Goal: Go to known website: Access a specific website the user already knows

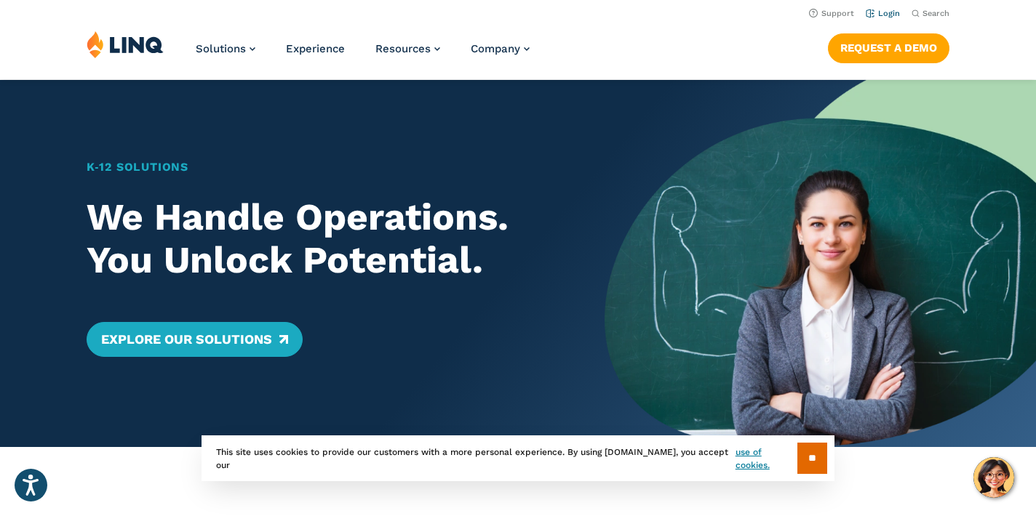
click at [885, 7] on li "Login" at bounding box center [883, 12] width 34 height 16
click at [885, 15] on link "Login" at bounding box center [883, 13] width 34 height 9
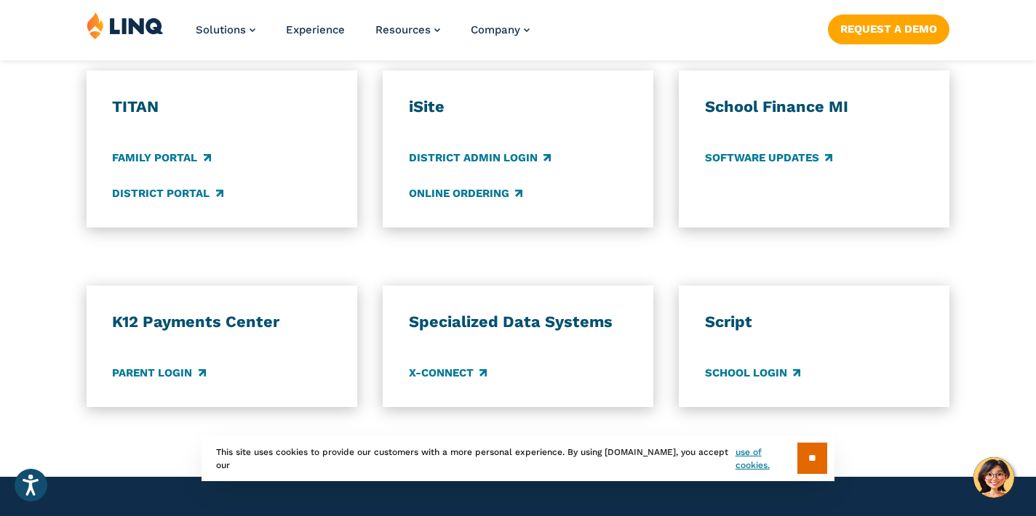
scroll to position [1165, 0]
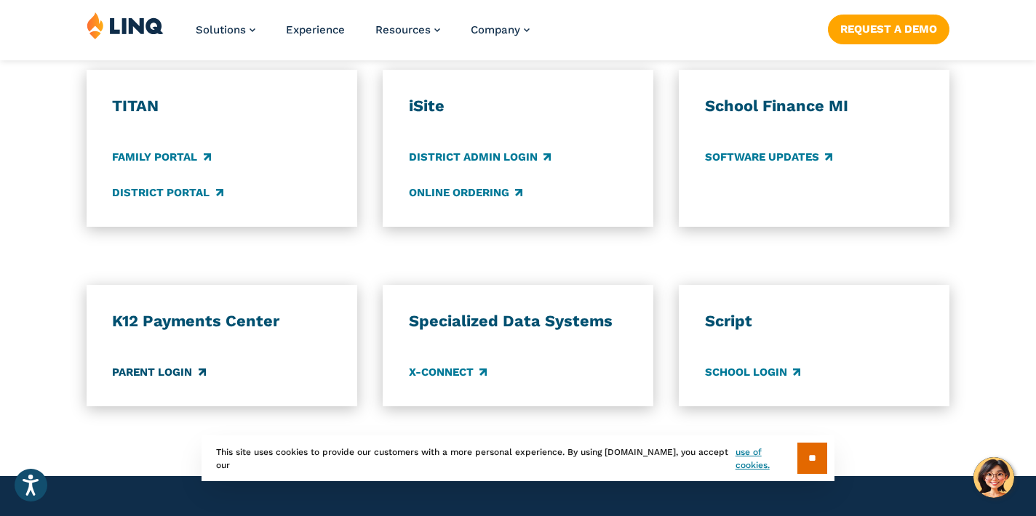
click at [164, 364] on link "Parent Login" at bounding box center [158, 372] width 93 height 16
